Goal: Information Seeking & Learning: Check status

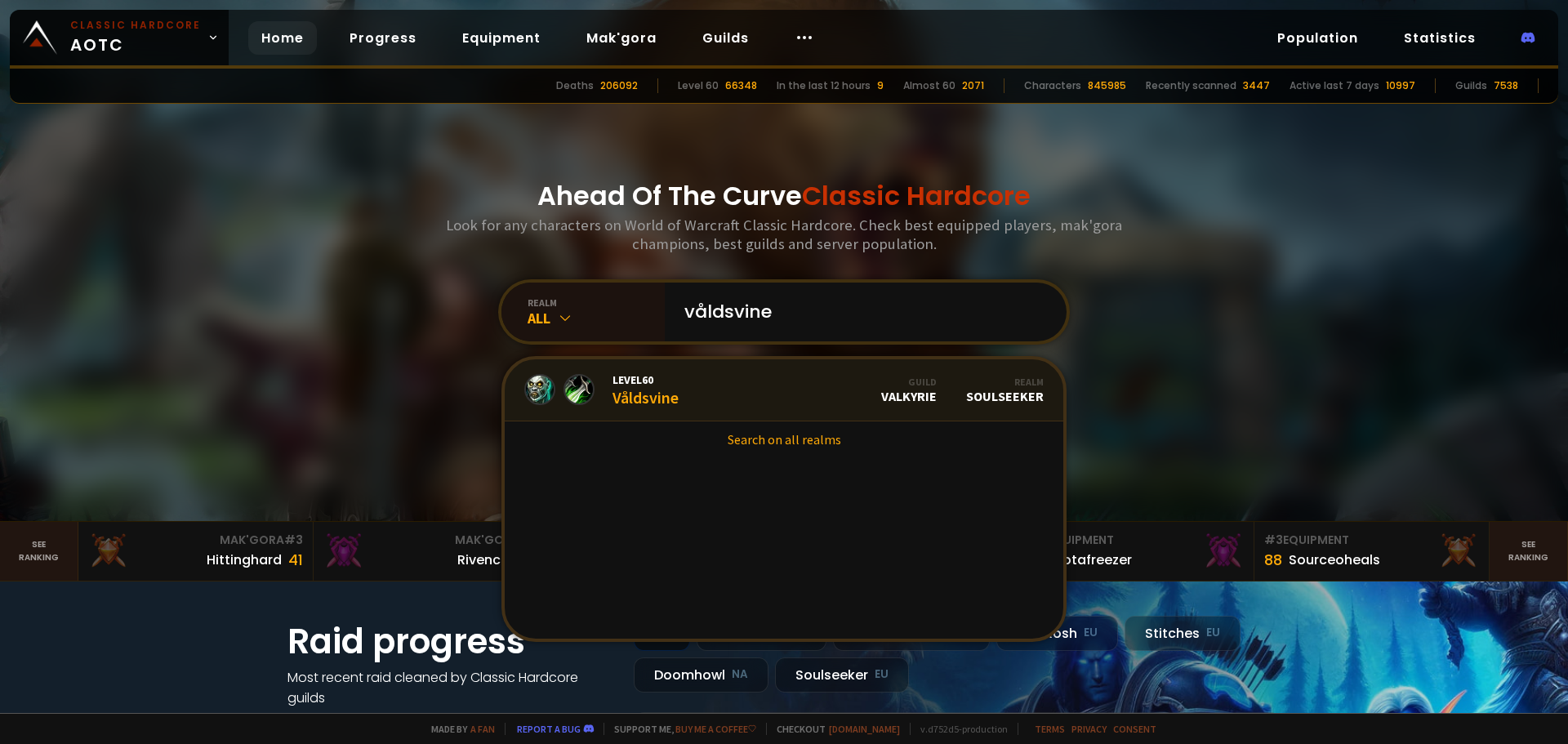
type input "våldsvine"
click at [702, 400] on link "Level 60 Våldsvine Guild Valkyrie Realm Soulseeker" at bounding box center [784, 390] width 559 height 62
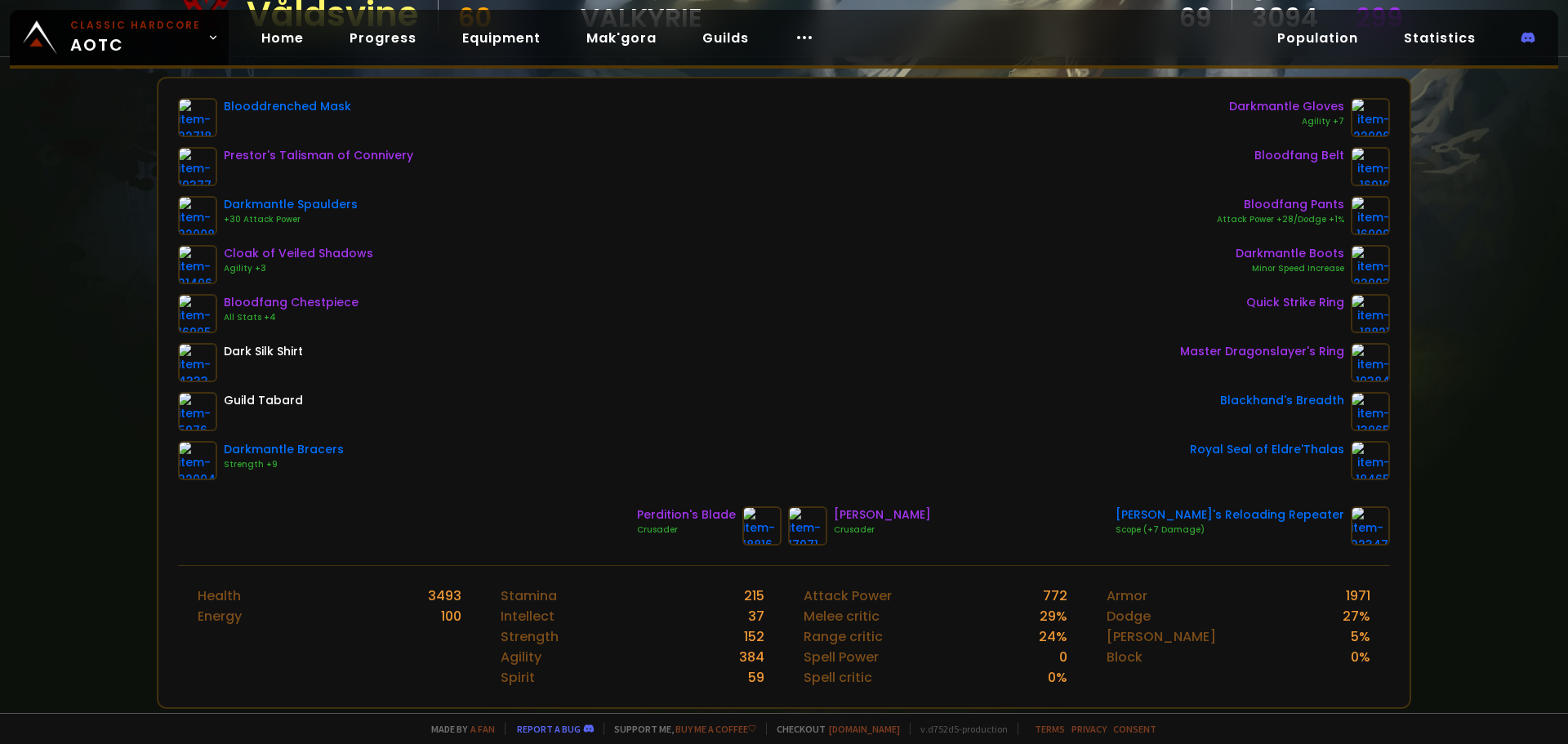
scroll to position [216, 0]
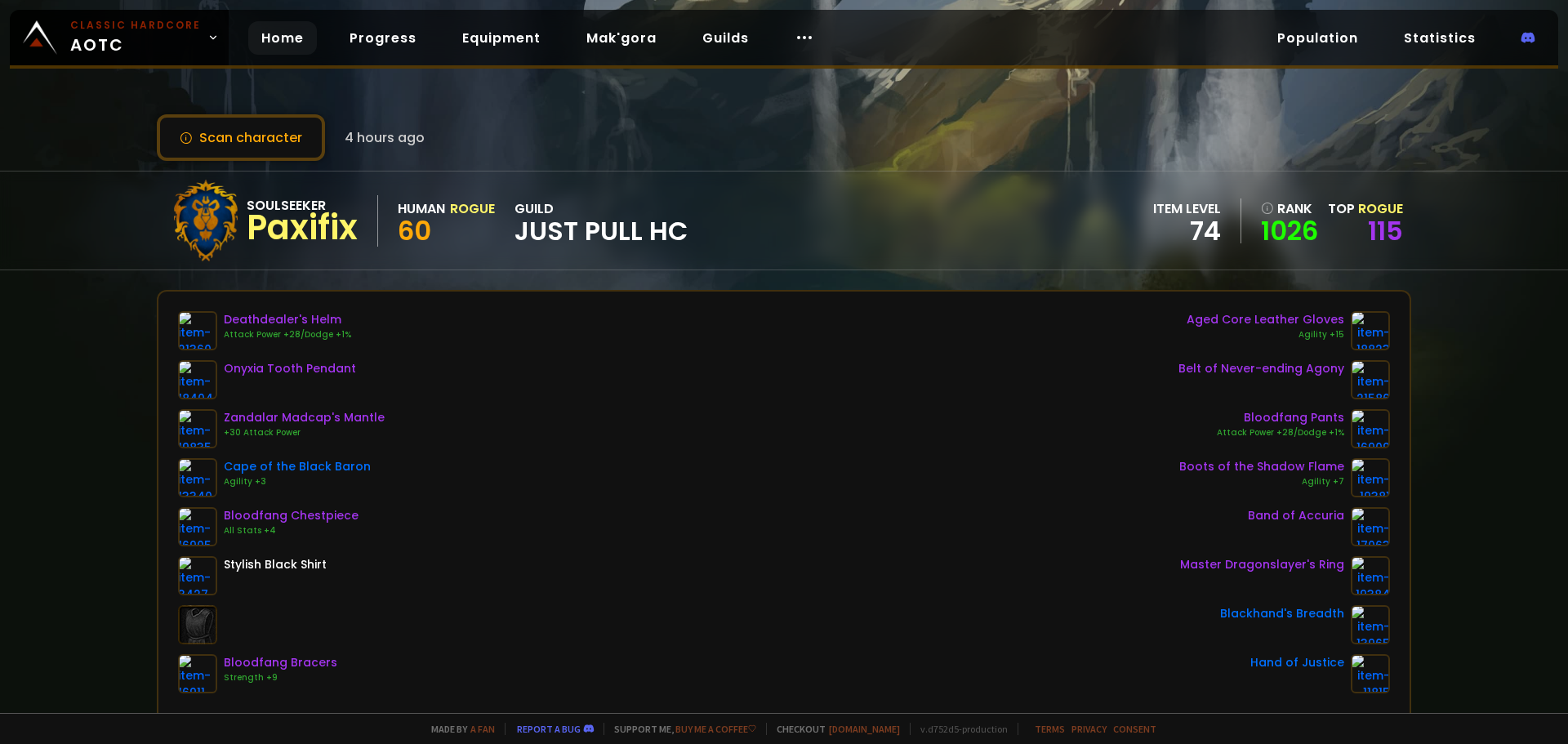
click at [254, 39] on link "Home" at bounding box center [282, 38] width 69 height 33
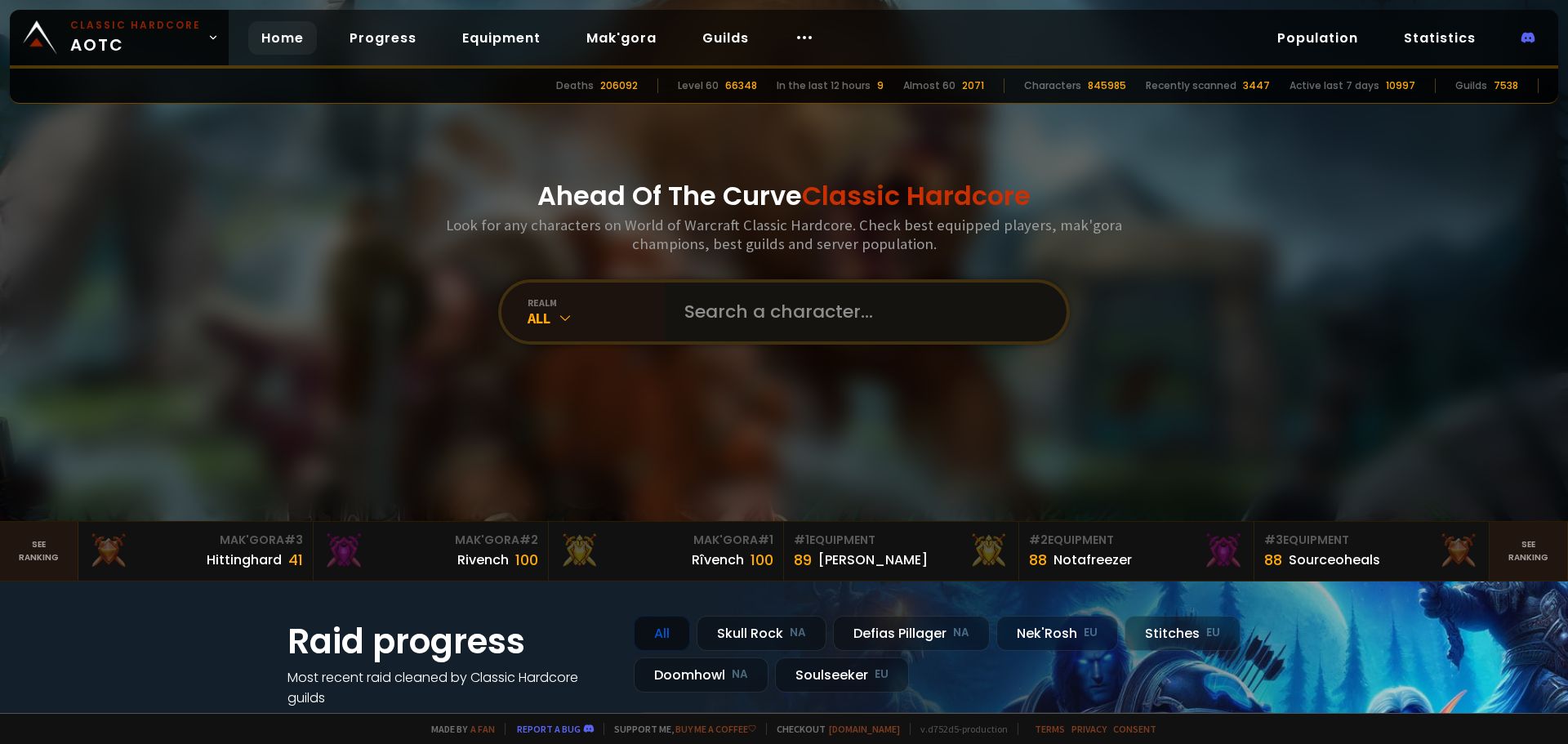
click at [719, 325] on input "text" at bounding box center [861, 311] width 372 height 59
click at [765, 311] on input "text" at bounding box center [861, 311] width 372 height 59
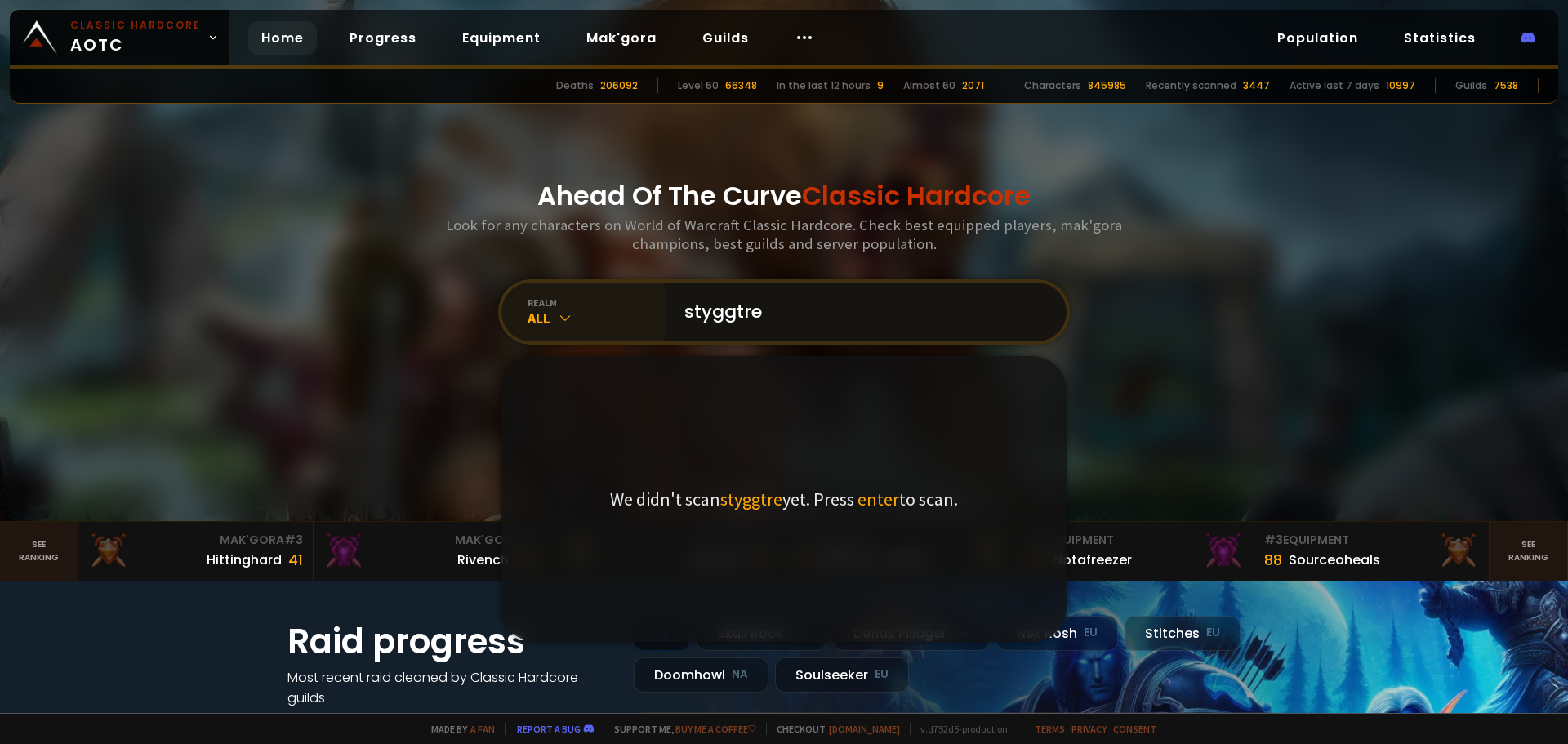
drag, startPoint x: 758, startPoint y: 319, endPoint x: 545, endPoint y: 337, distance: 213.8
click at [545, 337] on div "realm All styggtre We didn't scan styggtre yet. Press enter to scan." at bounding box center [784, 312] width 572 height 65
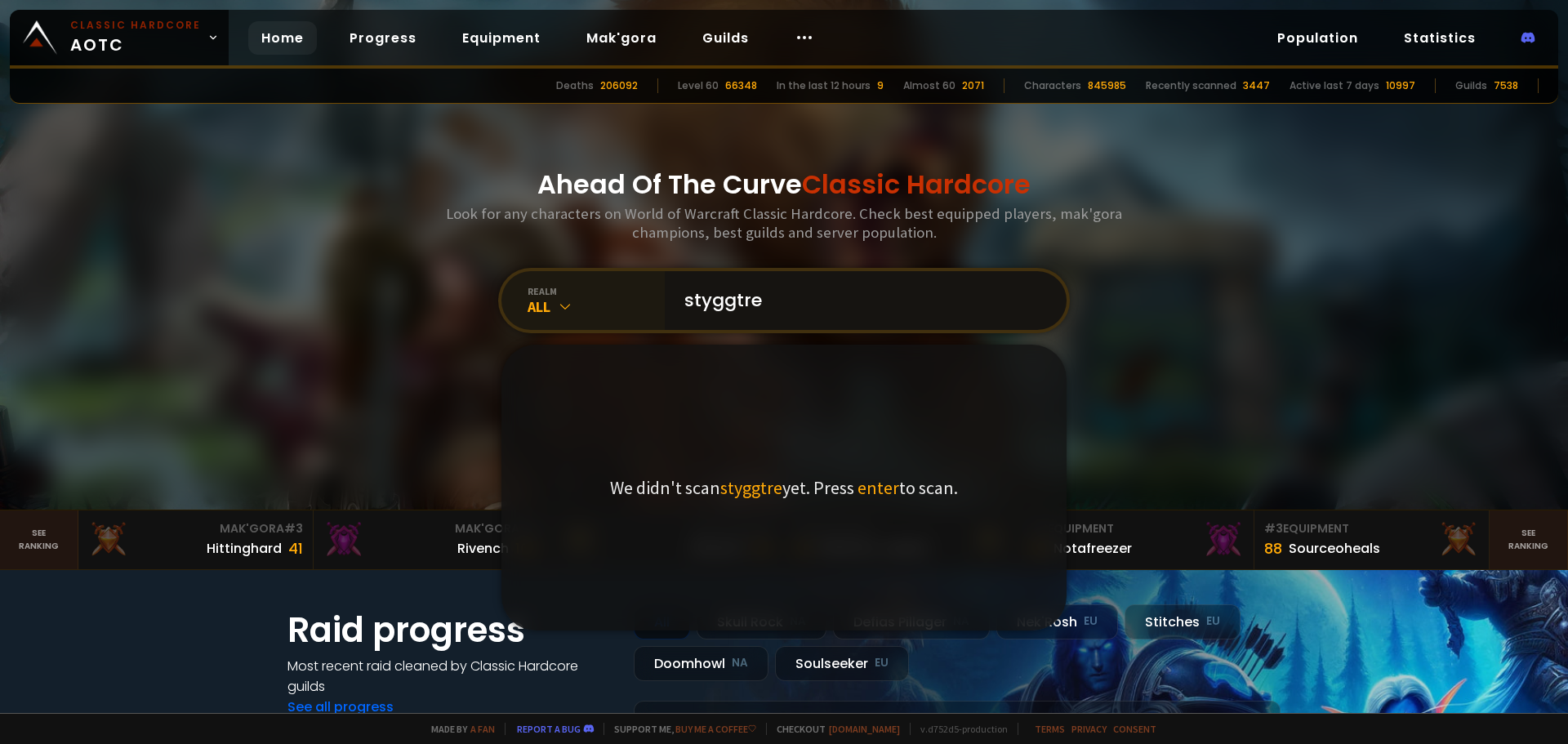
scroll to position [12, 0]
type input "kriopraktorn"
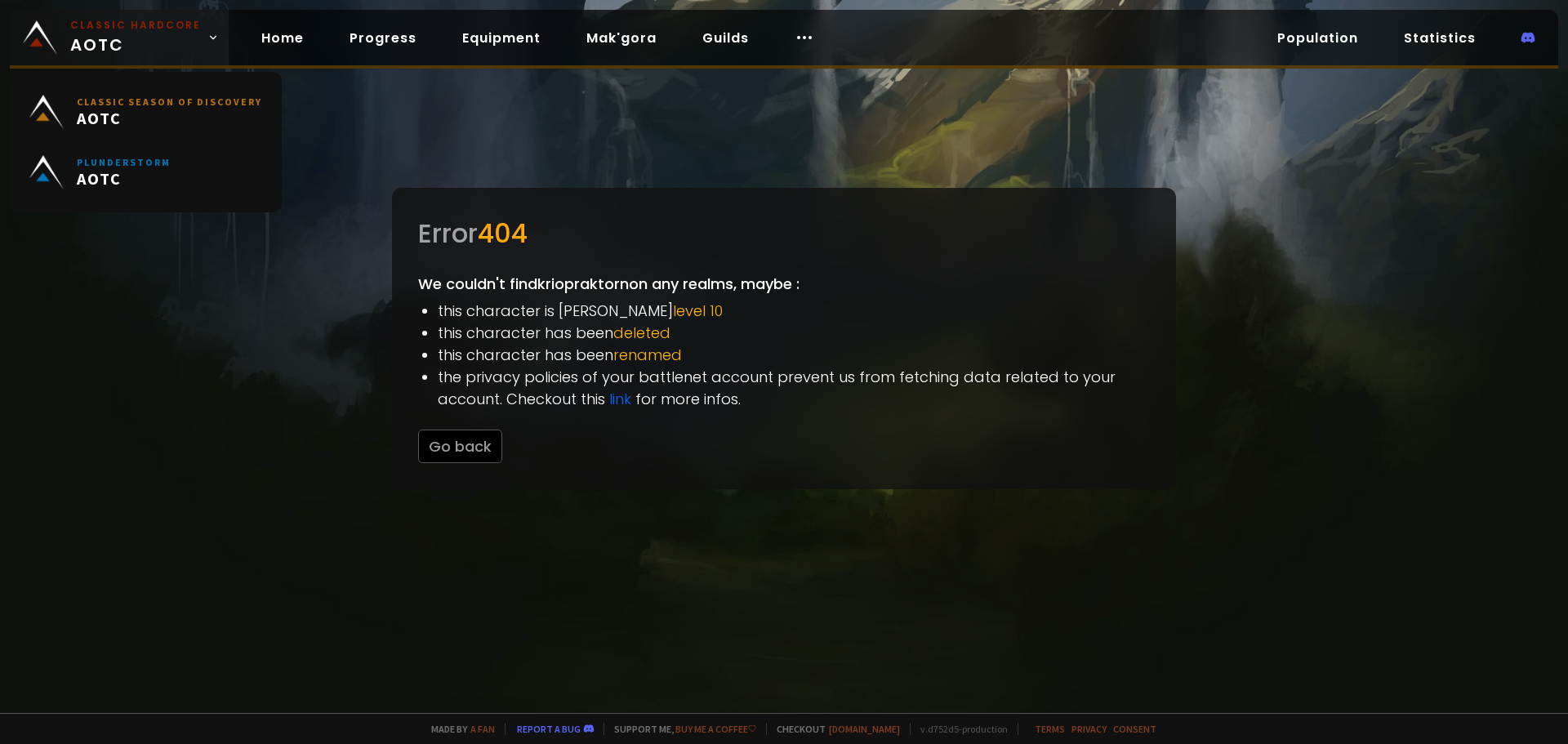
click at [110, 34] on span "Classic Hardcore AOTC" at bounding box center [136, 37] width 131 height 39
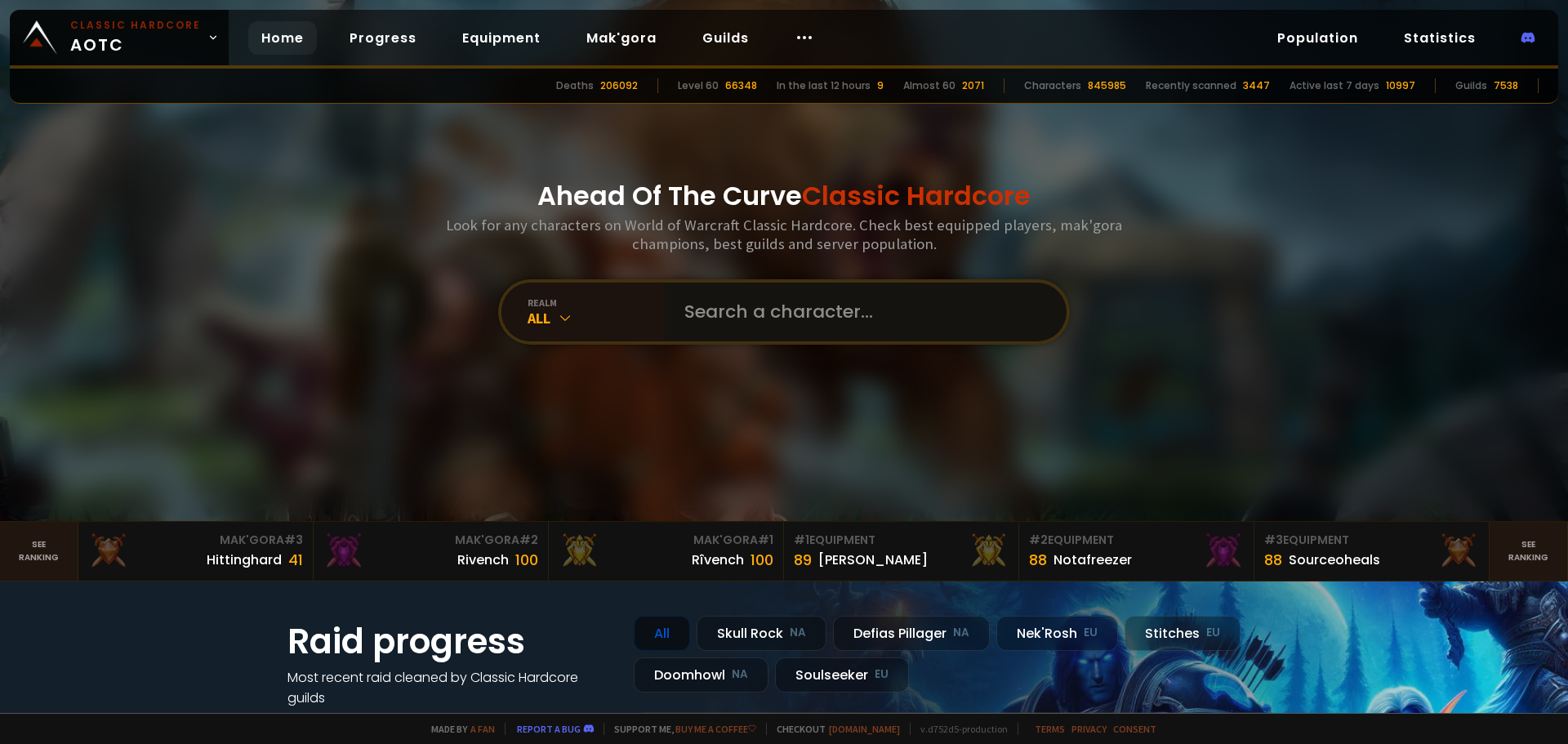
click at [674, 291] on input "text" at bounding box center [861, 311] width 372 height 59
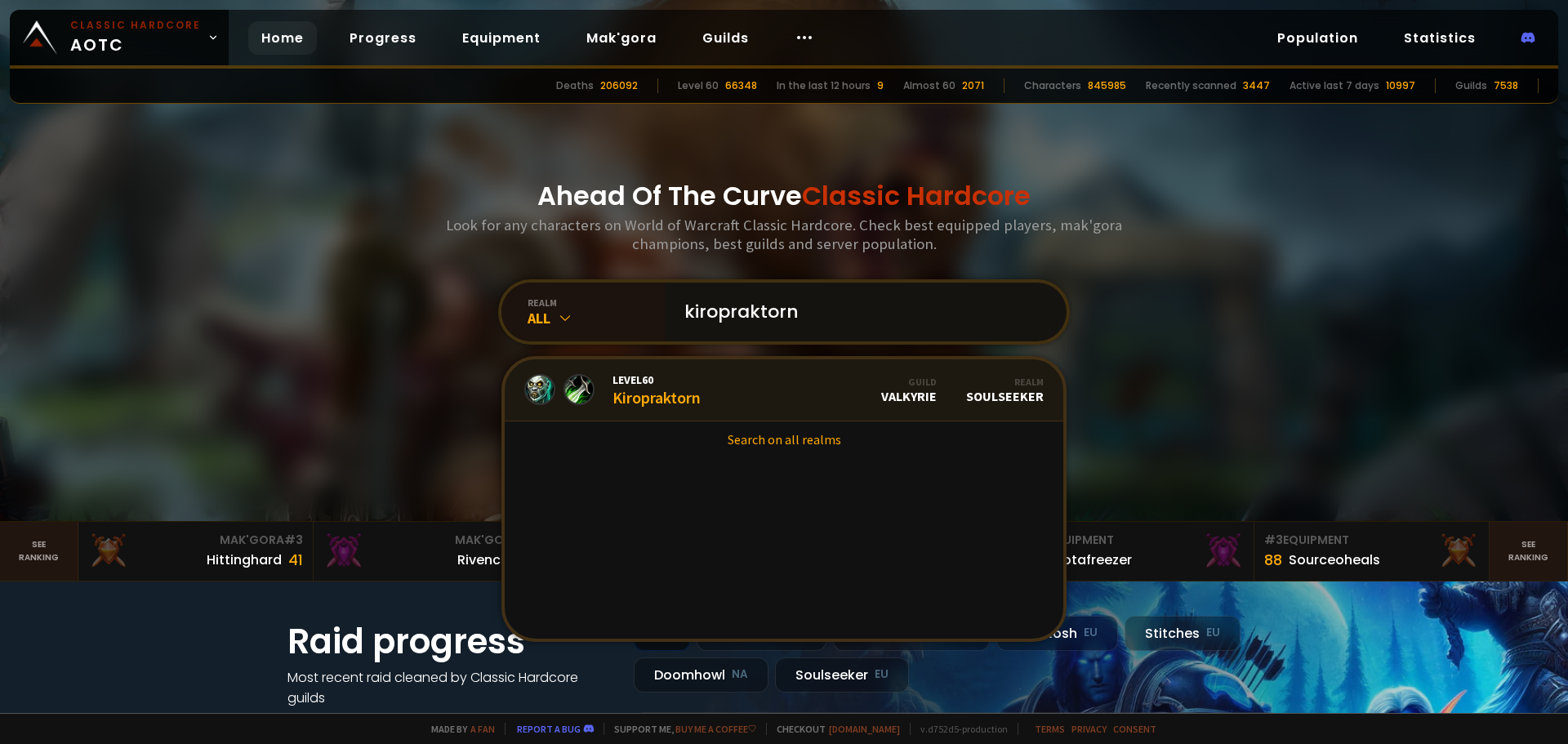
type input "kiropraktorn"
click at [698, 402] on link "Level 60 Kiropraktorn Guild Valkyrie Realm Soulseeker" at bounding box center [784, 390] width 559 height 62
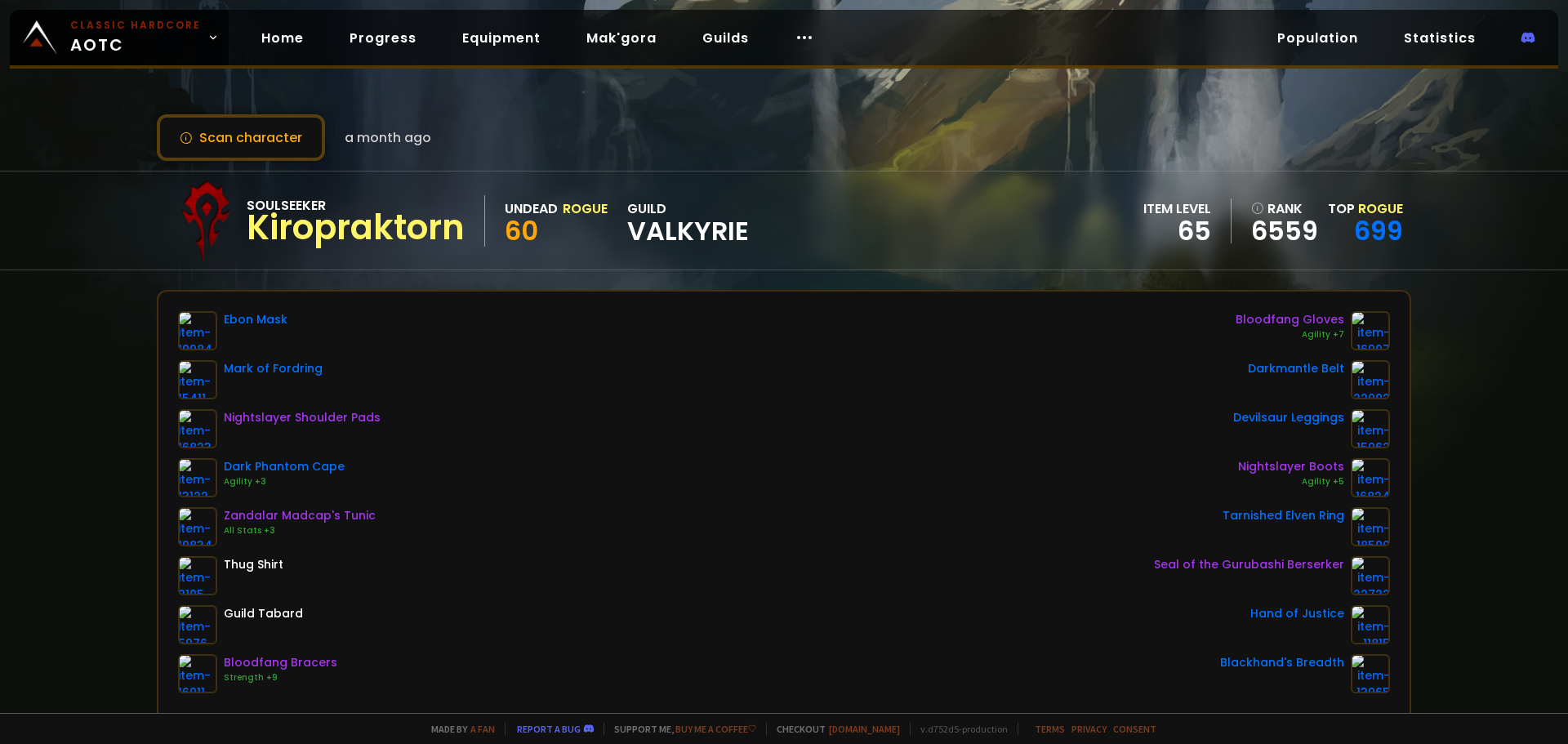
scroll to position [1, 0]
click at [218, 127] on button "Scan character" at bounding box center [240, 137] width 168 height 46
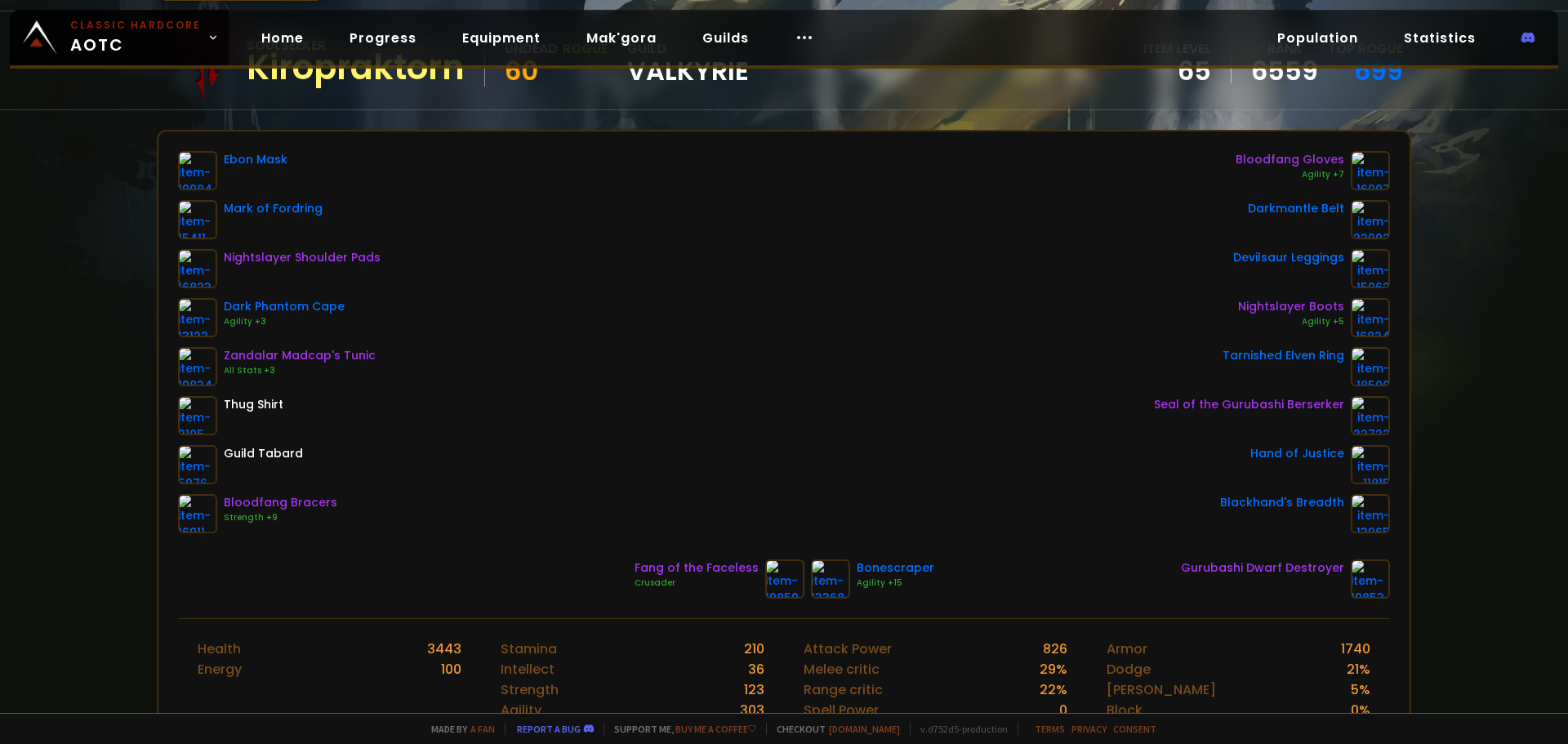
scroll to position [161, 0]
click at [530, 587] on div "Fang of the Faceless Crusader Bonescraper Agility +15 Gurubashi Dwarf Destroyer" at bounding box center [784, 578] width 1212 height 39
